Goal: Check status: Check status

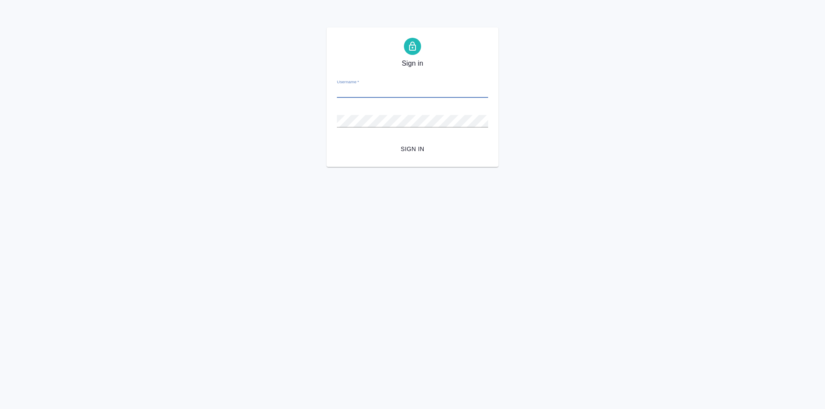
type input "[PERSON_NAME][EMAIL_ADDRESS][DOMAIN_NAME]"
click at [337, 141] on button "Sign in" at bounding box center [412, 149] width 151 height 16
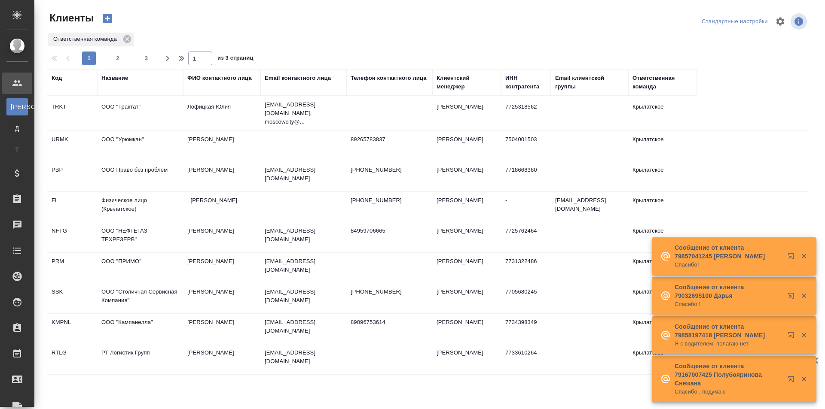
select select "RU"
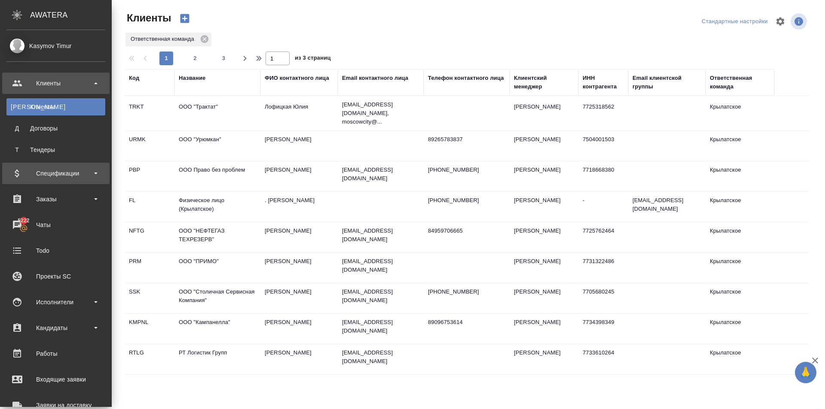
click at [94, 174] on div "Спецификации" at bounding box center [55, 173] width 99 height 13
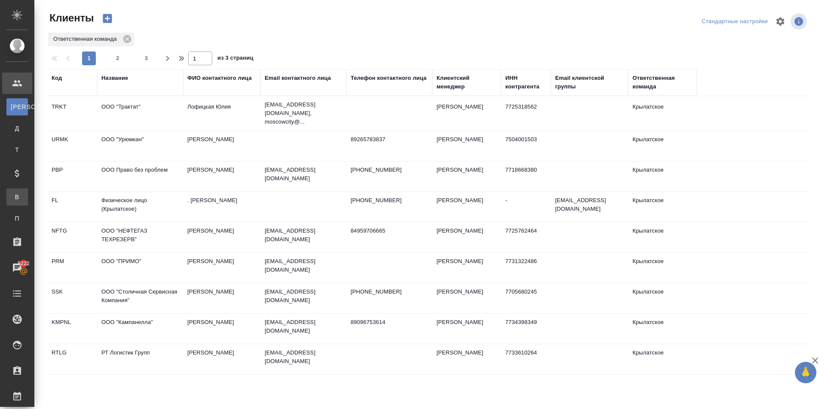
click at [13, 200] on div "Все спецификации" at bounding box center [6, 197] width 13 height 9
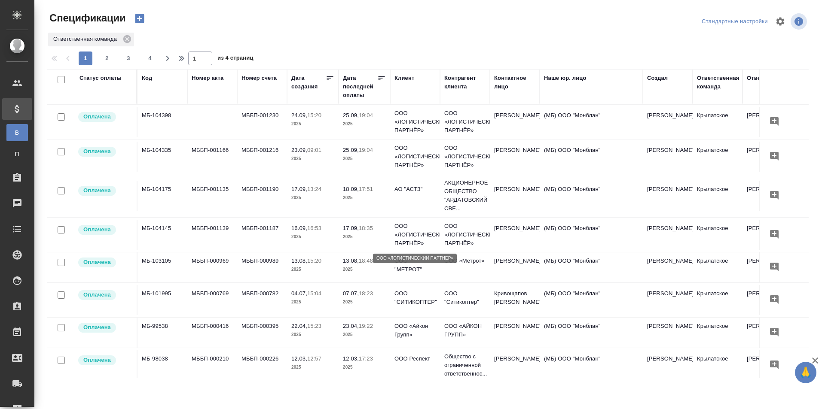
click at [411, 240] on p "ООО «ЛОГИСТИЧЕСКИЙ ПАРТНЁР»" at bounding box center [414, 235] width 41 height 26
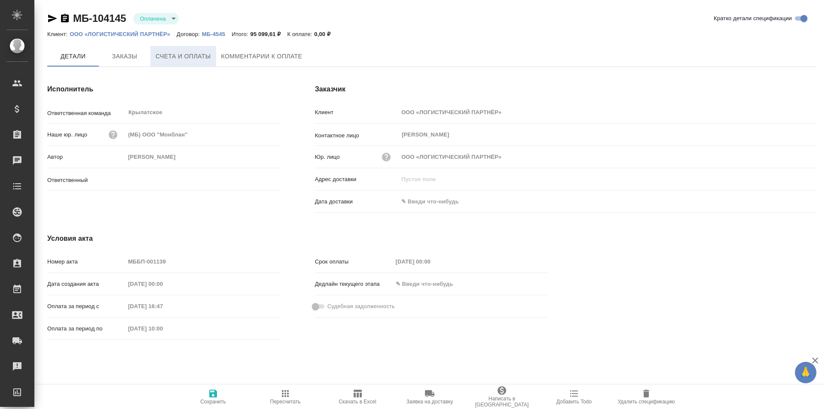
type input "[PERSON_NAME]"
click at [124, 33] on p "ООО «ЛОГИСТИЧЕСКИЙ ПАРТНЁР»" at bounding box center [123, 34] width 107 height 6
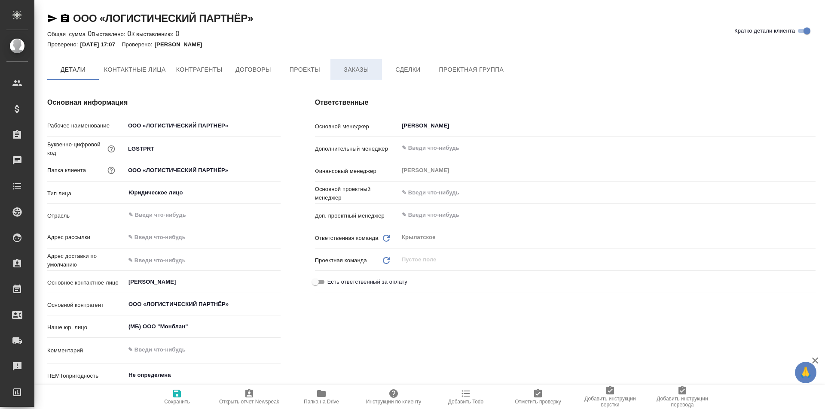
type textarea "x"
click at [368, 76] on button "Заказы" at bounding box center [356, 69] width 52 height 21
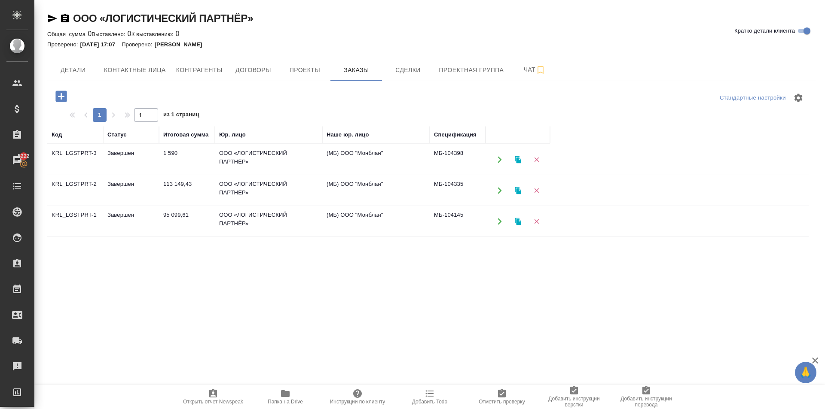
click at [339, 190] on td "(МБ) ООО "Монблан"" at bounding box center [375, 191] width 107 height 30
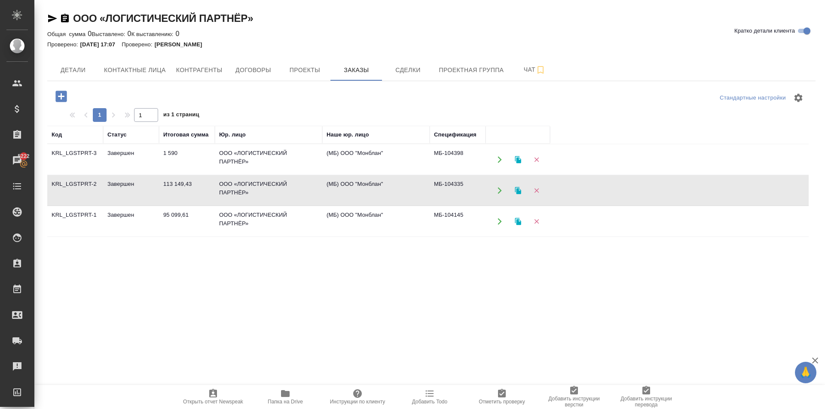
click at [339, 190] on td "(МБ) ООО "Монблан"" at bounding box center [375, 191] width 107 height 30
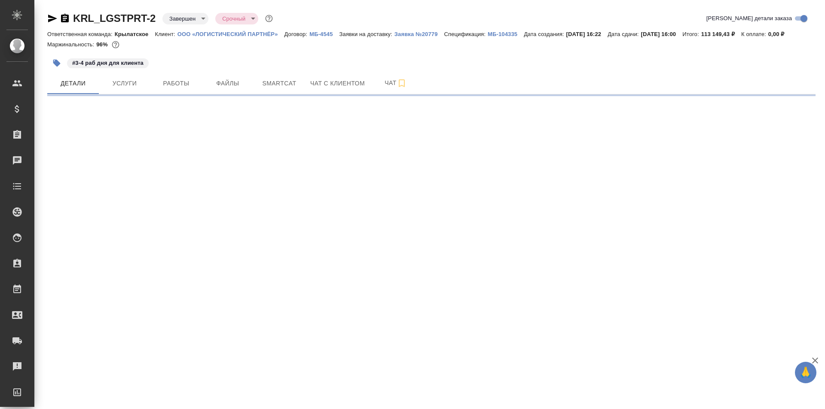
select select "RU"
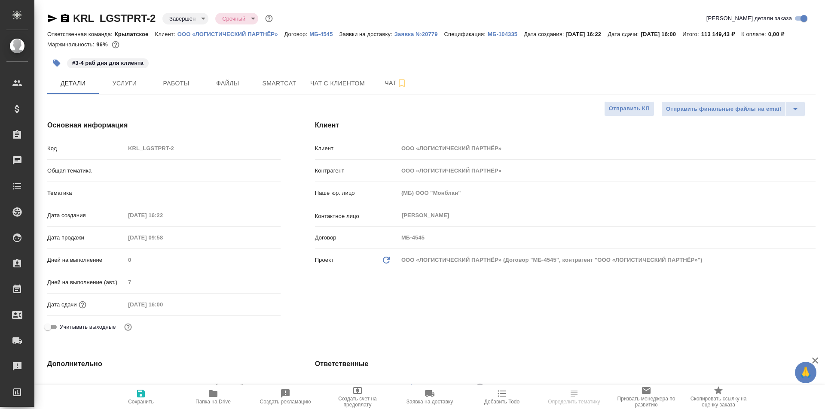
type textarea "x"
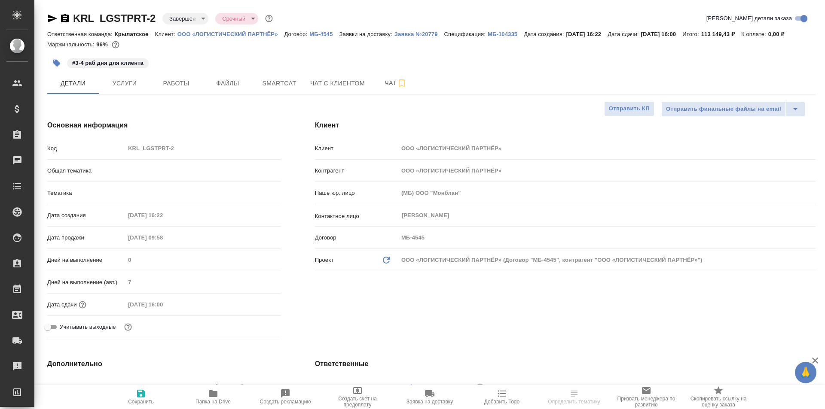
type textarea "x"
click at [182, 79] on span "Работы" at bounding box center [175, 83] width 41 height 11
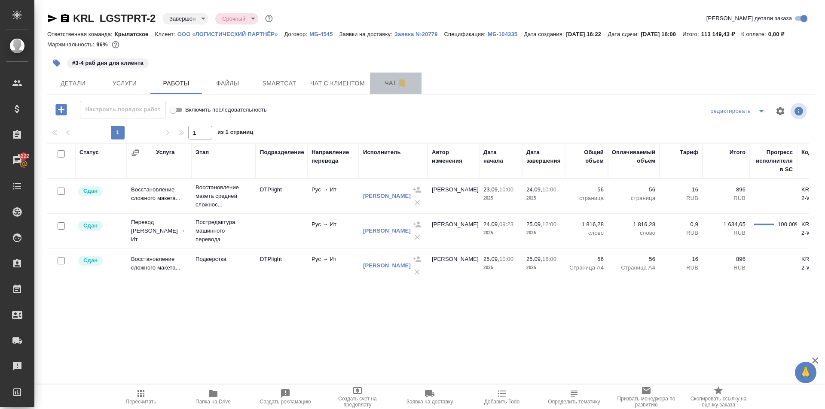
click at [389, 82] on span "Чат" at bounding box center [395, 83] width 41 height 11
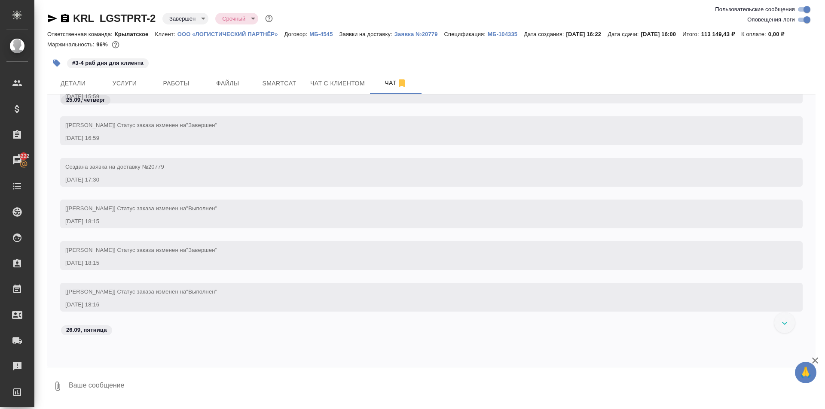
scroll to position [2944, 0]
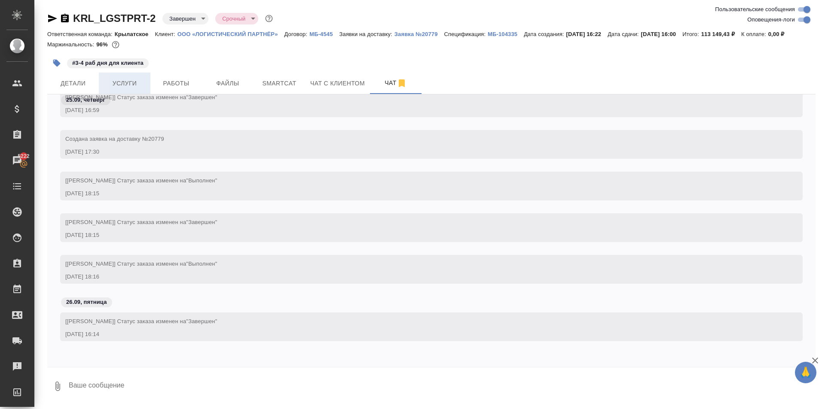
click at [127, 81] on span "Услуги" at bounding box center [124, 83] width 41 height 11
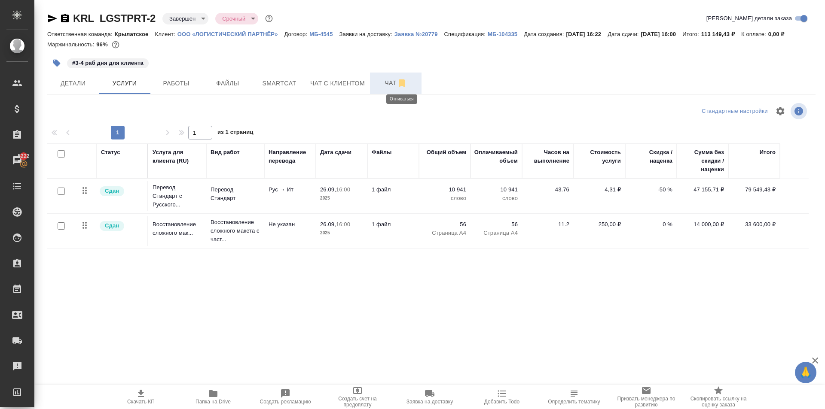
click at [390, 85] on span "Чат" at bounding box center [395, 83] width 41 height 11
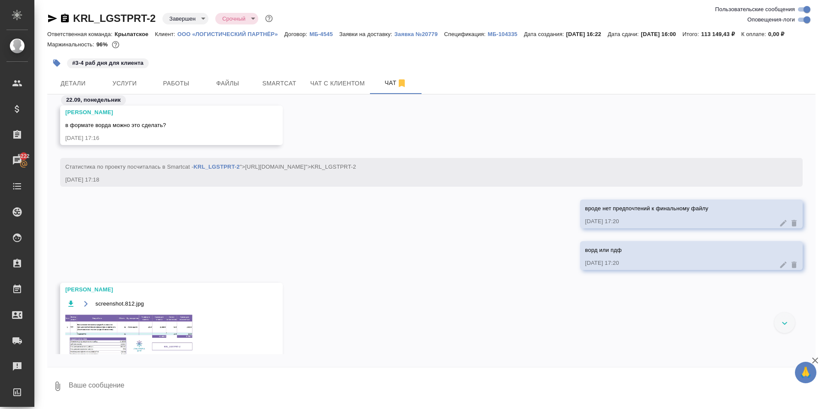
scroll to position [264, 0]
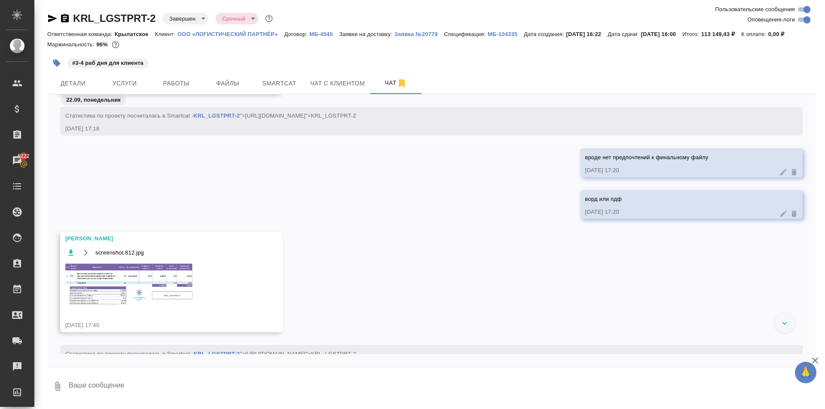
click at [174, 268] on img at bounding box center [129, 284] width 129 height 44
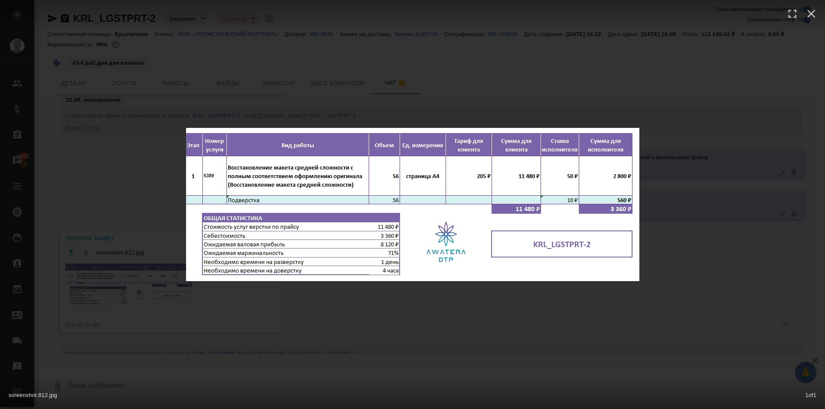
click at [438, 320] on div "screenshot.812.jpg 1 of 1" at bounding box center [412, 204] width 825 height 409
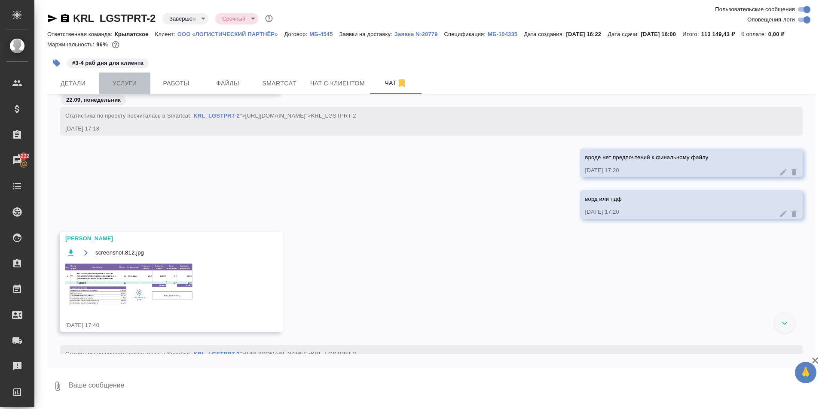
click at [124, 77] on button "Услуги" at bounding box center [125, 83] width 52 height 21
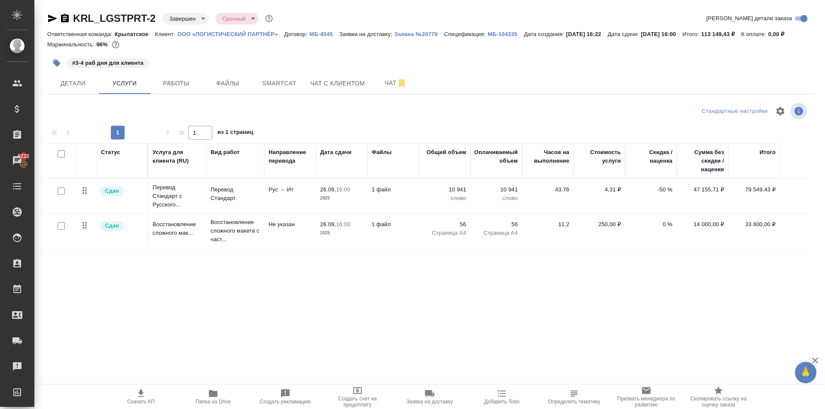
click at [187, 14] on body "🙏 .cls-1 fill:#fff; AWATERA Kasymov Timur Клиенты Спецификации Заказы 5222 Чаты…" at bounding box center [412, 204] width 825 height 409
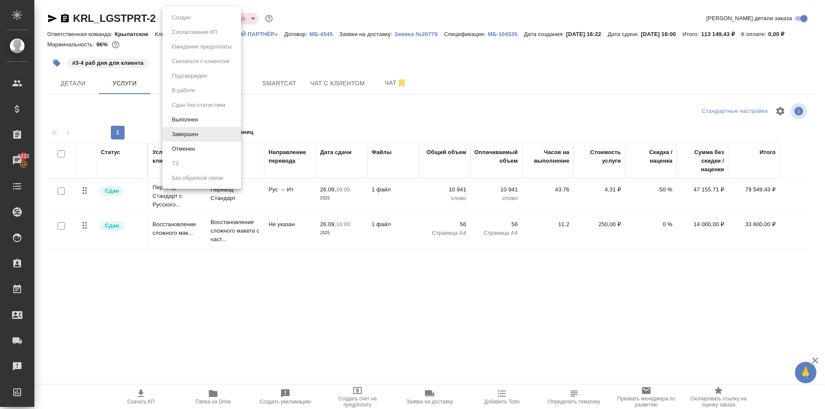
drag, startPoint x: 209, startPoint y: 117, endPoint x: 311, endPoint y: 116, distance: 102.2
click at [308, 117] on div "Создан Согласование КП Ожидание предоплаты Связаться с клиентом Подтвержден В р…" at bounding box center [412, 204] width 825 height 409
click at [311, 116] on div at bounding box center [412, 204] width 825 height 409
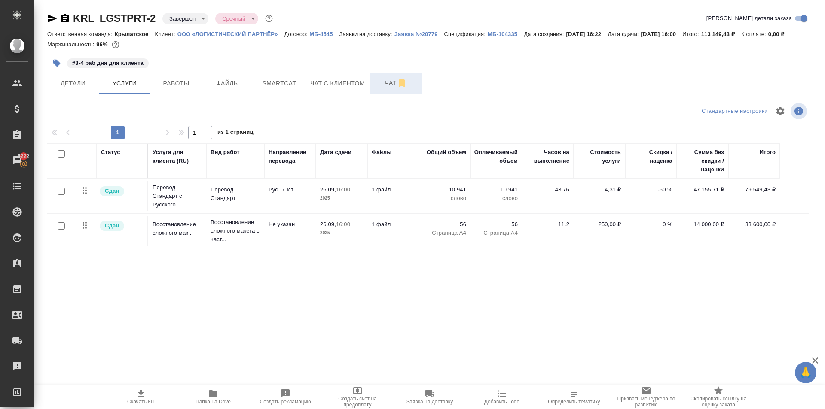
click at [381, 78] on button "Чат" at bounding box center [396, 83] width 52 height 21
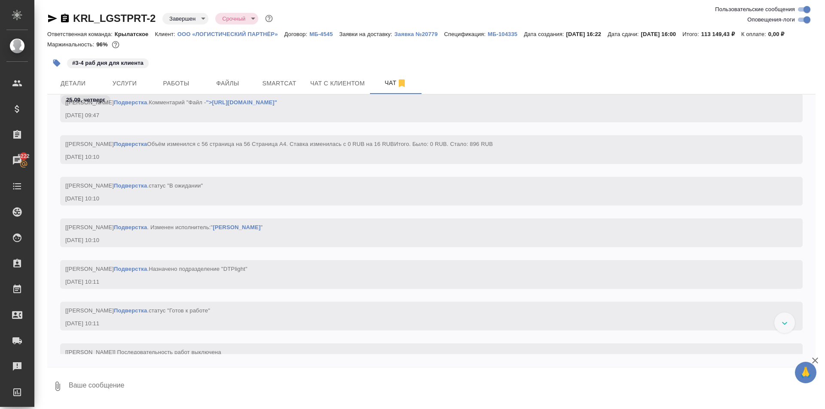
scroll to position [2216, 0]
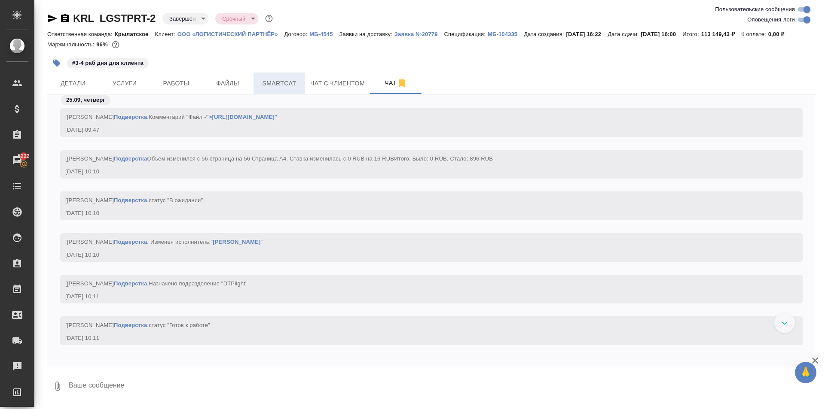
click at [277, 80] on span "Smartcat" at bounding box center [279, 83] width 41 height 11
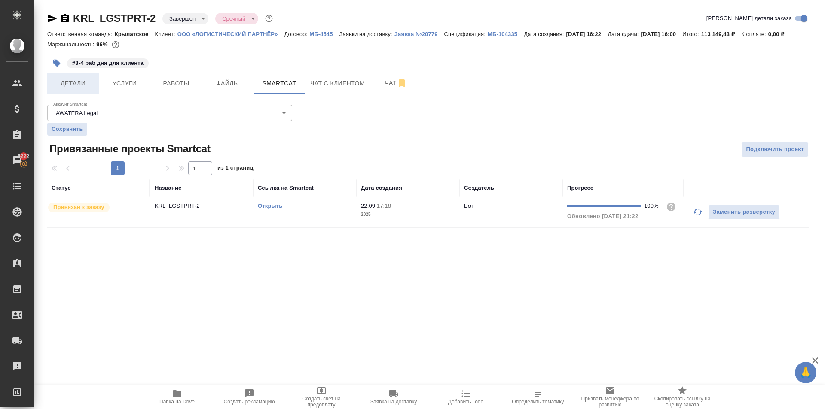
click at [74, 89] on button "Детали" at bounding box center [73, 83] width 52 height 21
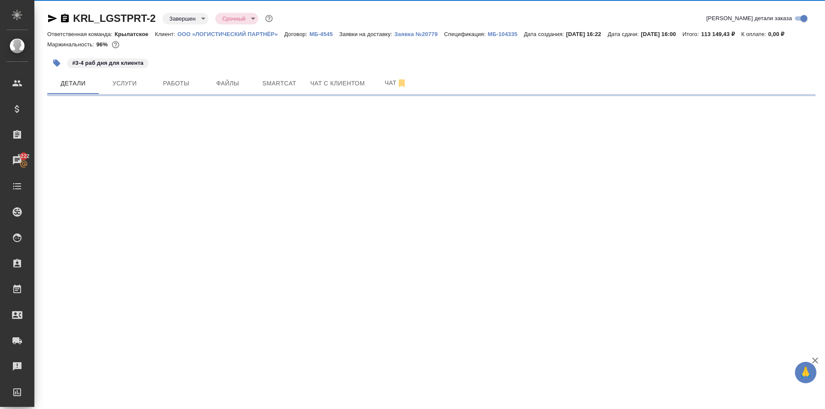
select select "RU"
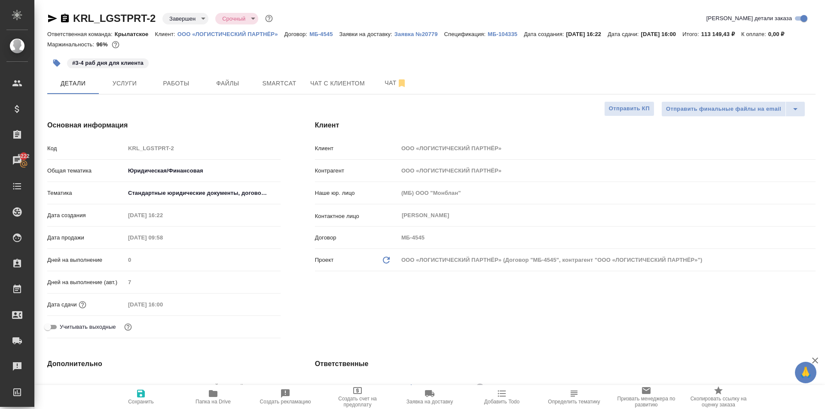
type textarea "x"
click at [137, 85] on span "Услуги" at bounding box center [124, 83] width 41 height 11
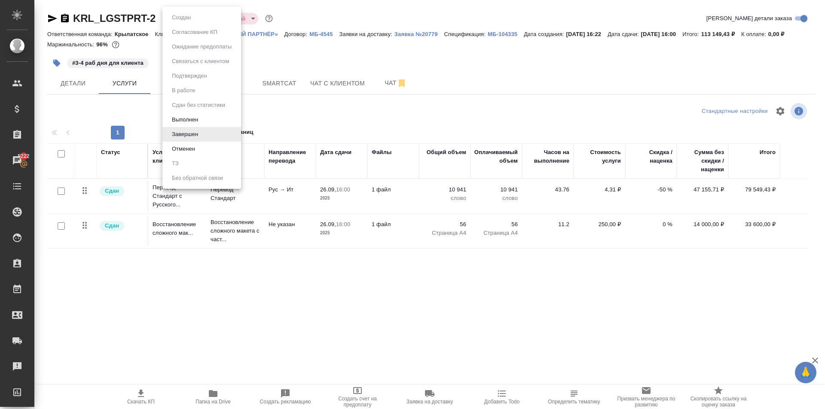
click at [183, 18] on body "🙏 .cls-1 fill:#fff; AWATERA Kasymov Timur Клиенты Спецификации Заказы 5222 Чаты…" at bounding box center [412, 204] width 825 height 409
click at [198, 125] on li "Выполнен" at bounding box center [201, 120] width 79 height 15
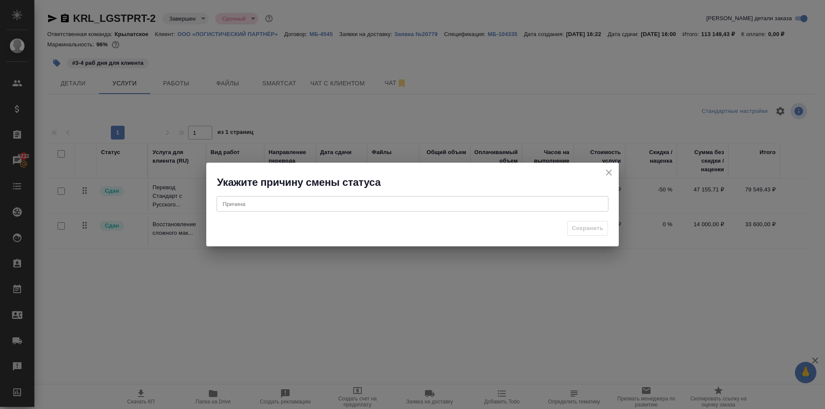
click at [354, 199] on div "x Причина" at bounding box center [412, 203] width 392 height 15
click at [610, 170] on icon "close" at bounding box center [608, 173] width 10 height 10
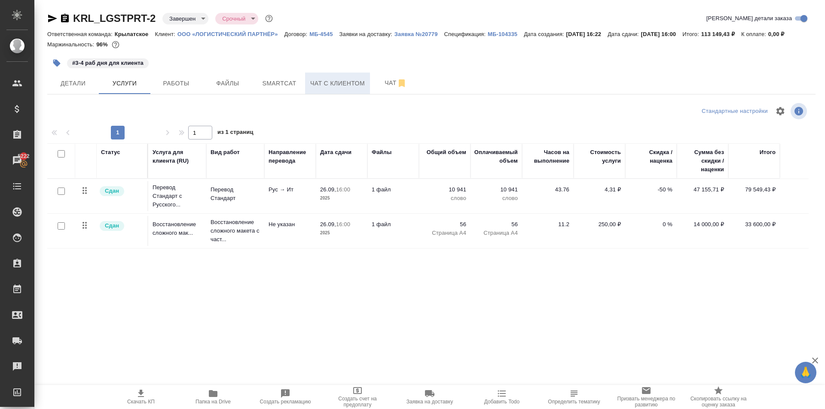
drag, startPoint x: 285, startPoint y: 80, endPoint x: 329, endPoint y: 85, distance: 43.6
click at [329, 84] on div "Детали Услуги Работы Файлы Smartcat Чат с клиентом Чат" at bounding box center [431, 83] width 768 height 21
click at [329, 85] on span "Чат с клиентом" at bounding box center [337, 83] width 55 height 11
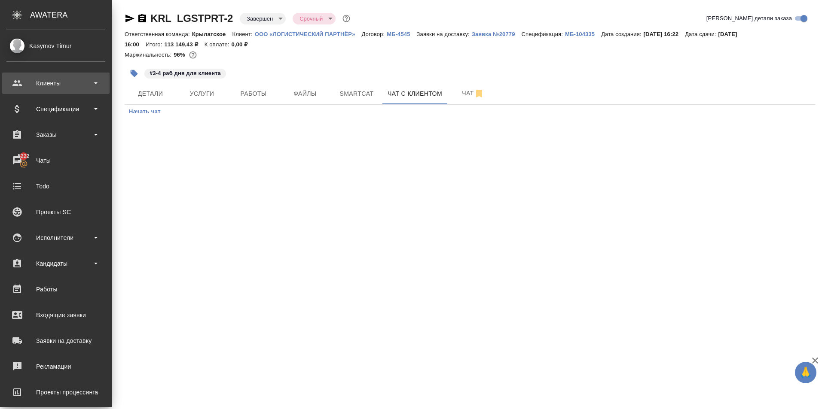
click at [72, 89] on div "Клиенты" at bounding box center [55, 83] width 99 height 13
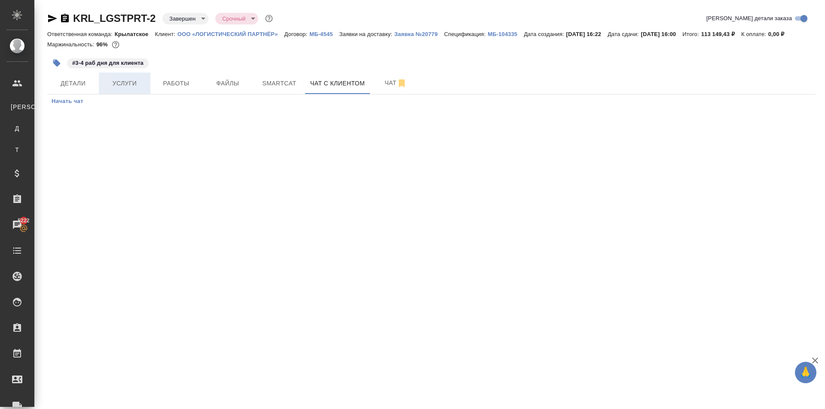
click at [127, 92] on button "Услуги" at bounding box center [125, 83] width 52 height 21
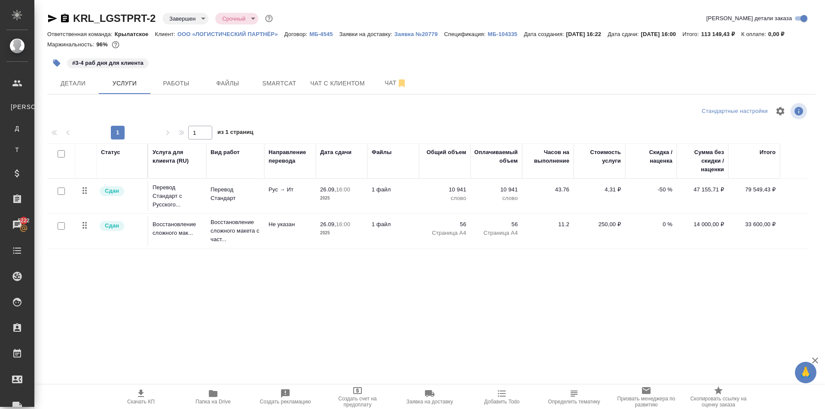
click at [199, 19] on body "🙏 .cls-1 fill:#fff; AWATERA Kasymov Timur Клиенты К Клиенты Д Договоры Т Тендер…" at bounding box center [412, 204] width 825 height 409
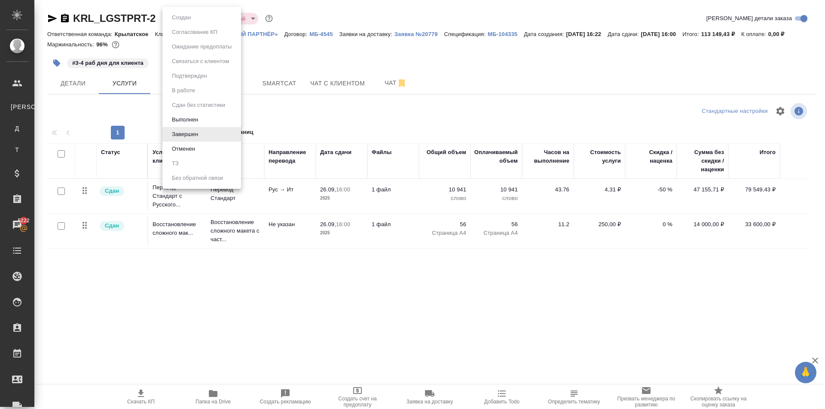
click at [437, 327] on div at bounding box center [412, 204] width 825 height 409
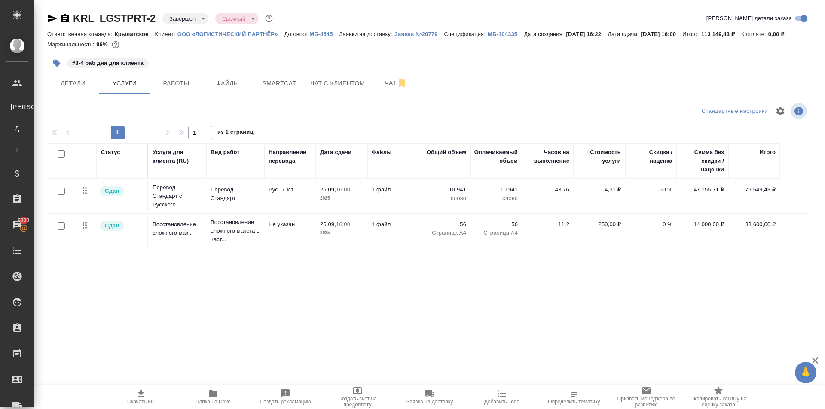
click at [742, 192] on p "79 549,43 ₽" at bounding box center [753, 190] width 43 height 9
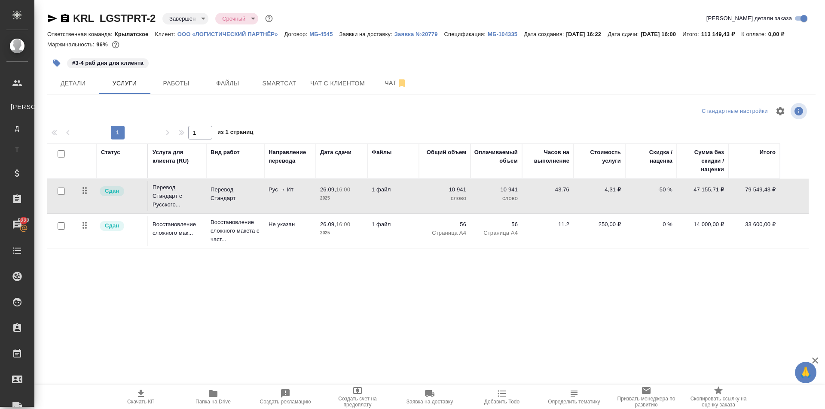
click at [742, 192] on p "79 549,43 ₽" at bounding box center [753, 190] width 43 height 9
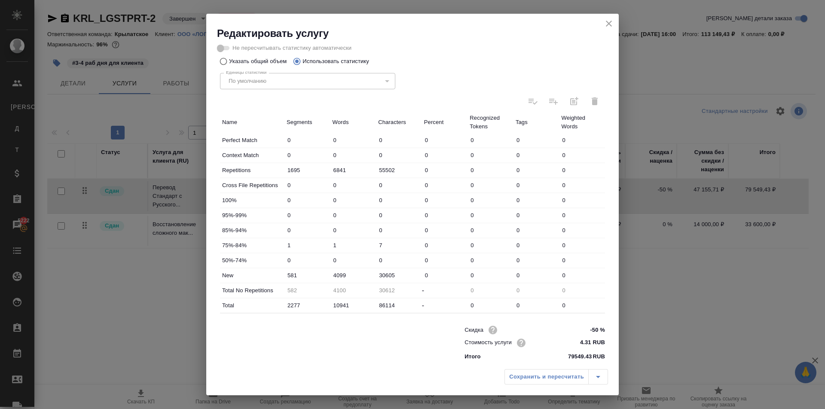
scroll to position [177, 0]
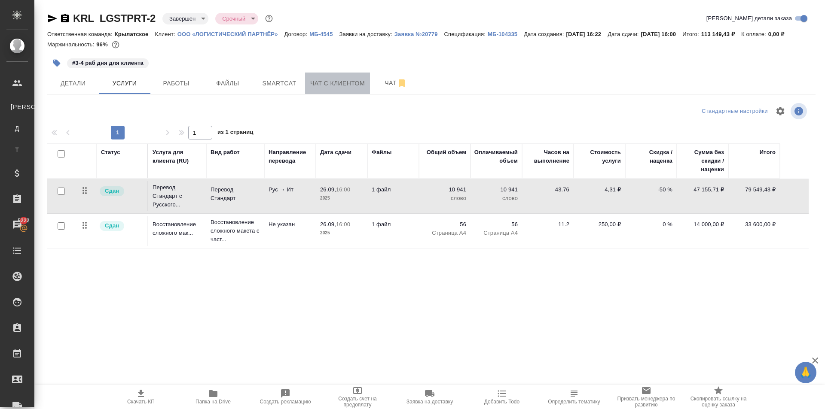
click at [344, 82] on span "Чат с клиентом" at bounding box center [337, 83] width 55 height 11
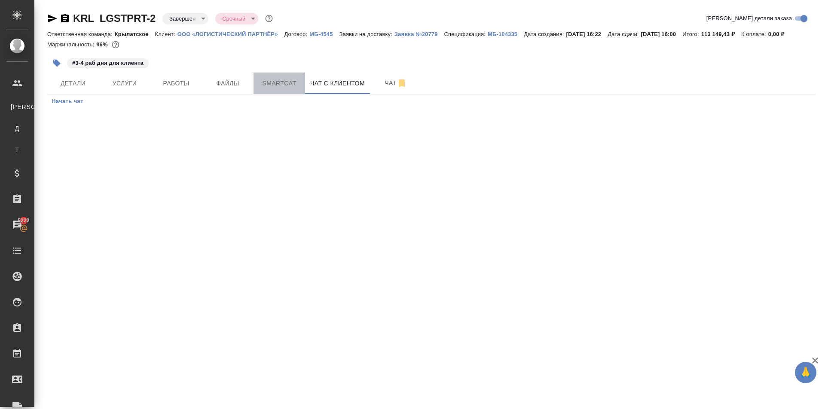
click at [290, 82] on span "Smartcat" at bounding box center [279, 83] width 41 height 11
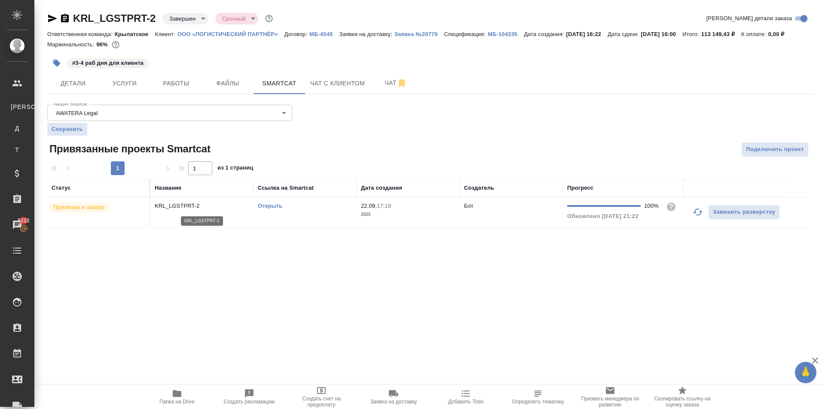
click at [164, 205] on p "KRL_LGSTPRT-2" at bounding box center [202, 206] width 94 height 9
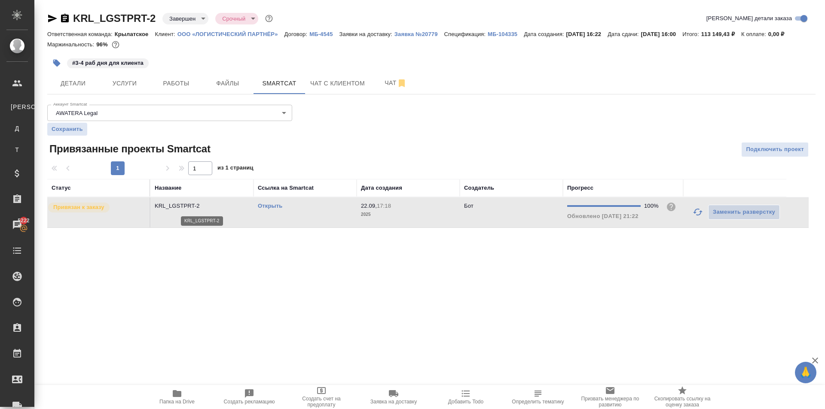
click at [164, 205] on p "KRL_LGSTPRT-2" at bounding box center [202, 206] width 94 height 9
click at [137, 89] on button "Услуги" at bounding box center [125, 83] width 52 height 21
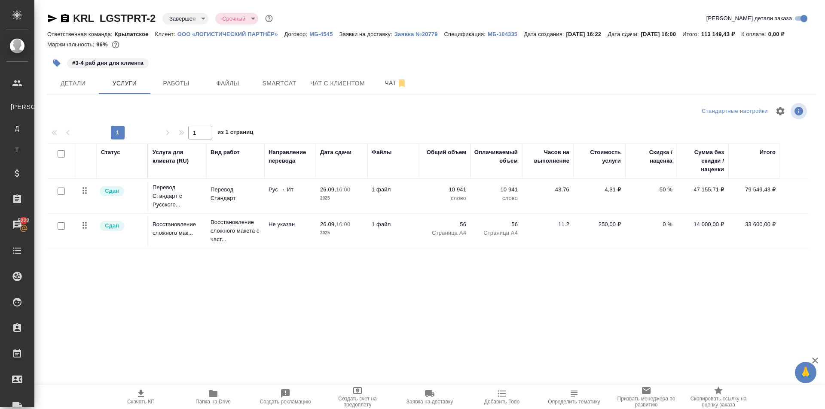
click at [503, 105] on div at bounding box center [431, 111] width 256 height 21
click at [81, 86] on span "Детали" at bounding box center [72, 83] width 41 height 11
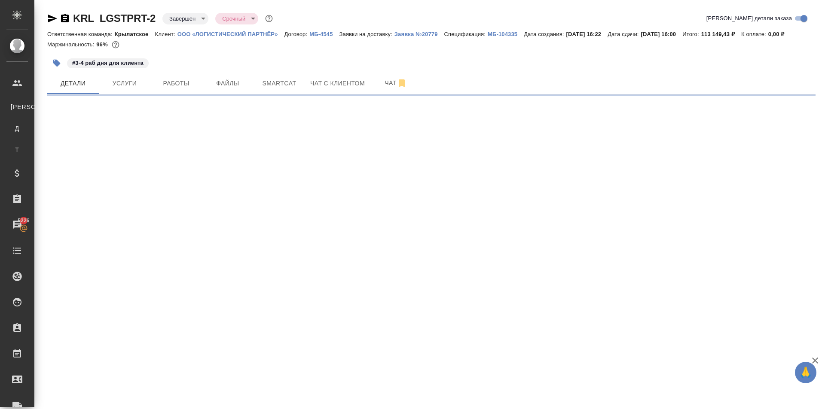
select select "RU"
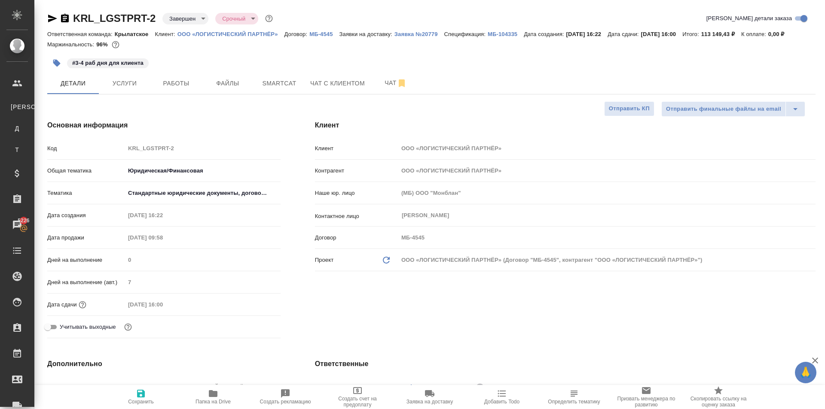
type textarea "x"
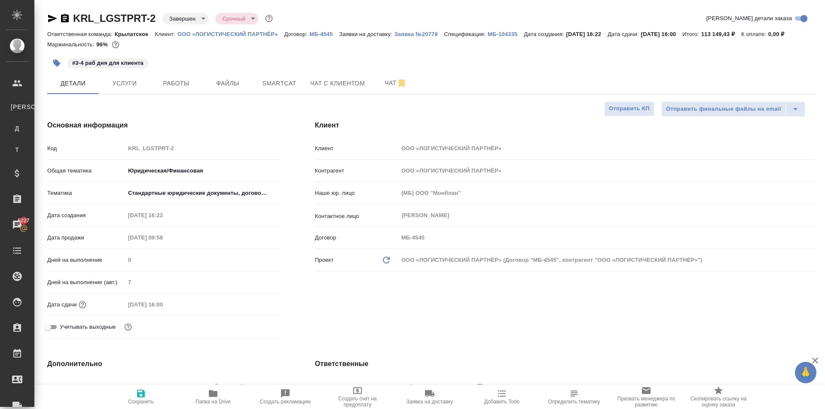
type textarea "x"
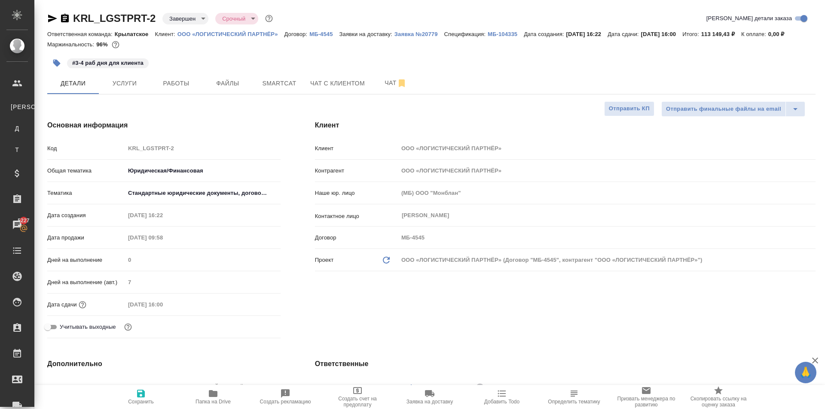
type textarea "x"
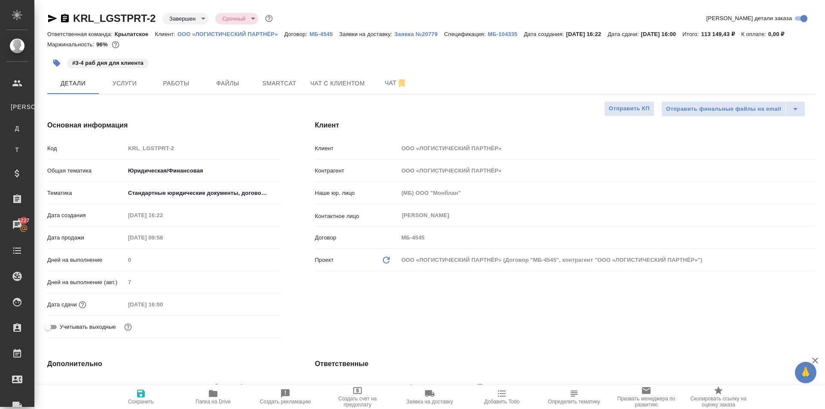
type textarea "x"
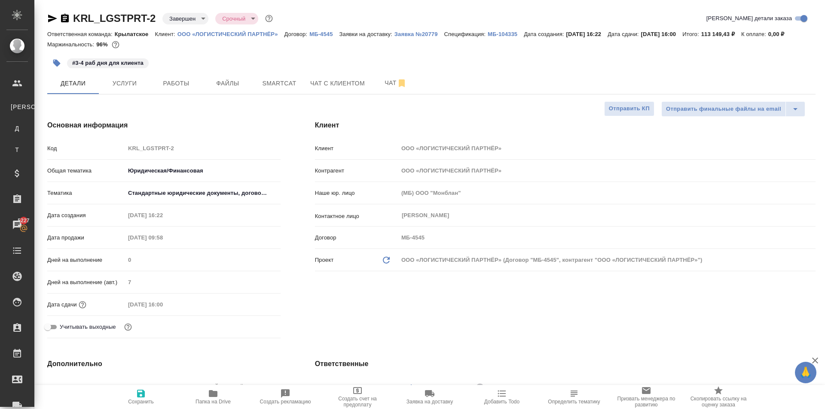
type textarea "x"
click at [317, 35] on p "МБ-4545" at bounding box center [324, 34] width 30 height 6
type textarea "x"
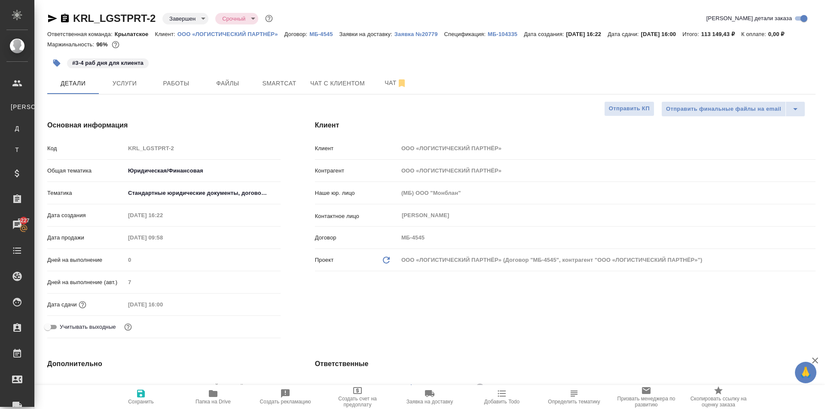
type textarea "x"
click at [505, 36] on p "МБ-104335" at bounding box center [505, 34] width 36 height 6
type textarea "x"
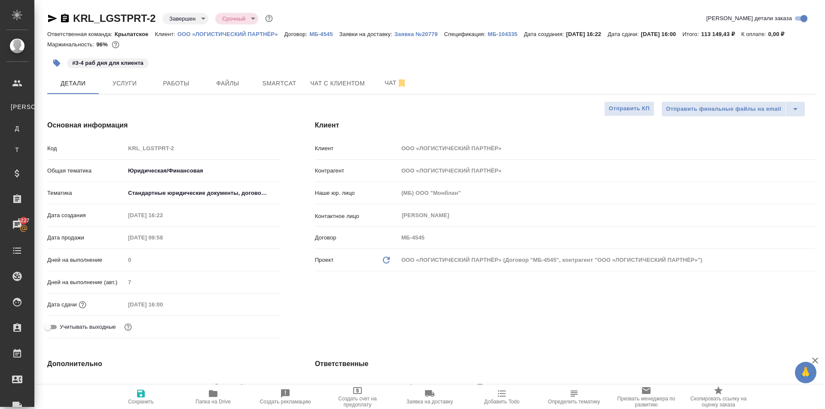
type textarea "x"
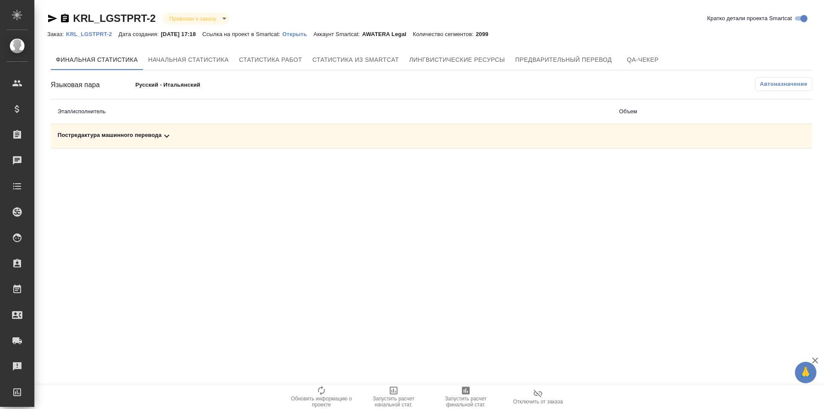
click at [308, 34] on p "Открыть" at bounding box center [297, 34] width 31 height 6
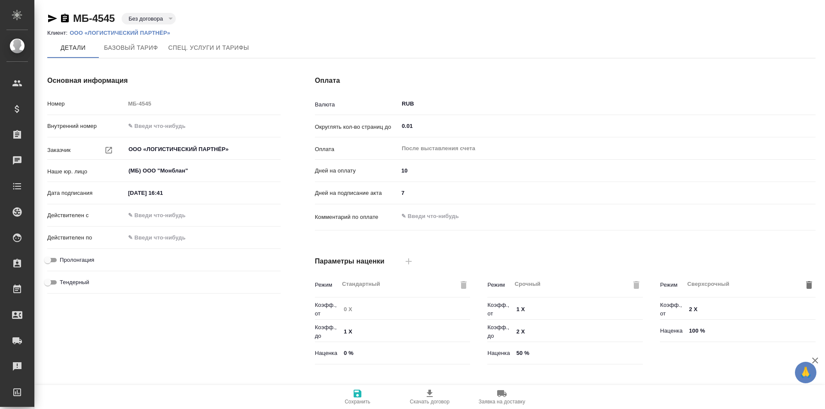
type input "Прайс_2025_филиалы"
type input "Стандартный шаблон - [PHONE_NUMBER] - ВЫБЕРИ МЕНЯ!"
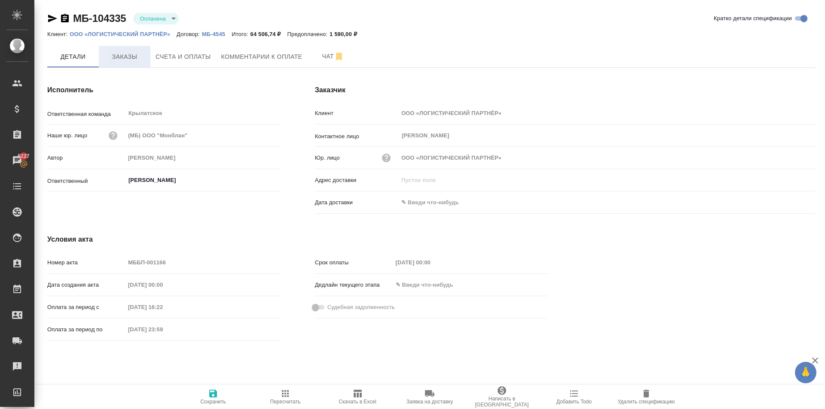
click at [129, 63] on button "Заказы" at bounding box center [125, 56] width 52 height 21
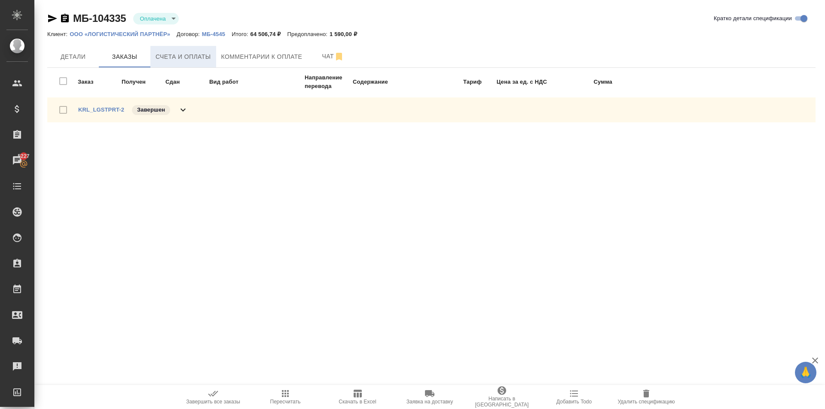
click at [211, 59] on button "Счета и оплаты" at bounding box center [183, 56] width 66 height 21
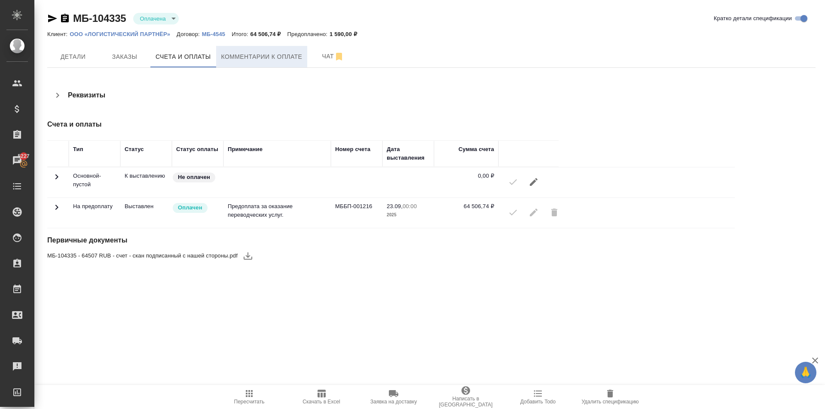
click at [283, 55] on span "Комментарии к оплате" at bounding box center [261, 57] width 81 height 11
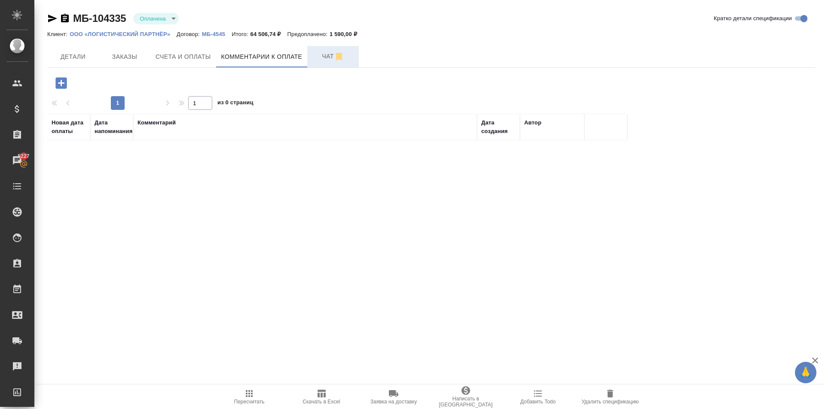
click at [316, 60] on span "Чат" at bounding box center [332, 56] width 41 height 11
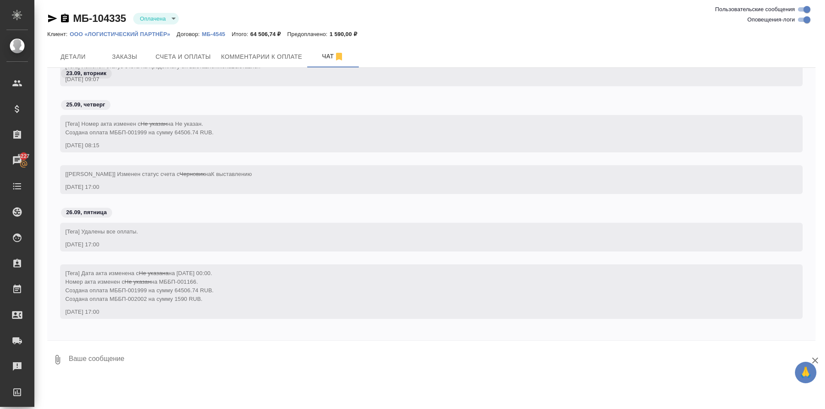
scroll to position [72, 0]
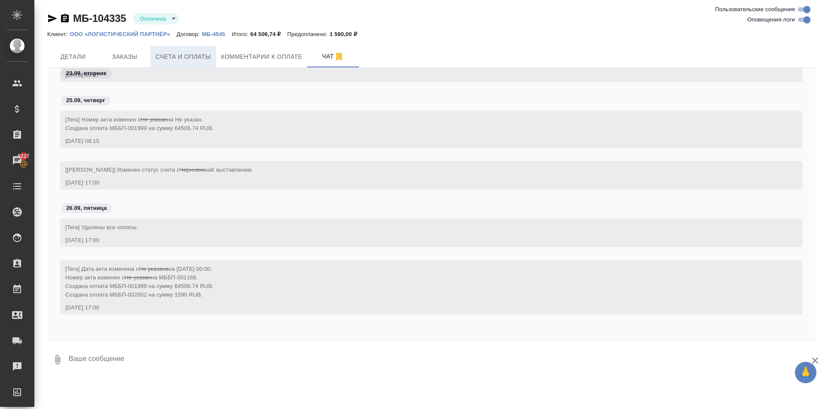
click at [202, 59] on span "Счета и оплаты" at bounding box center [182, 57] width 55 height 11
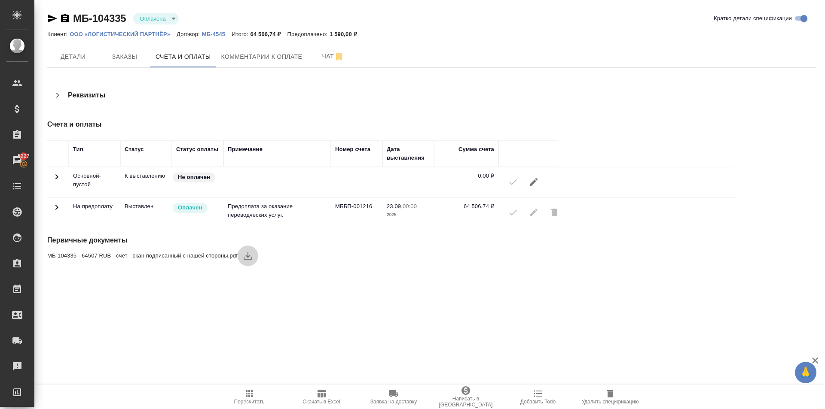
click at [250, 259] on icon "button" at bounding box center [248, 256] width 9 height 7
